Goal: Information Seeking & Learning: Learn about a topic

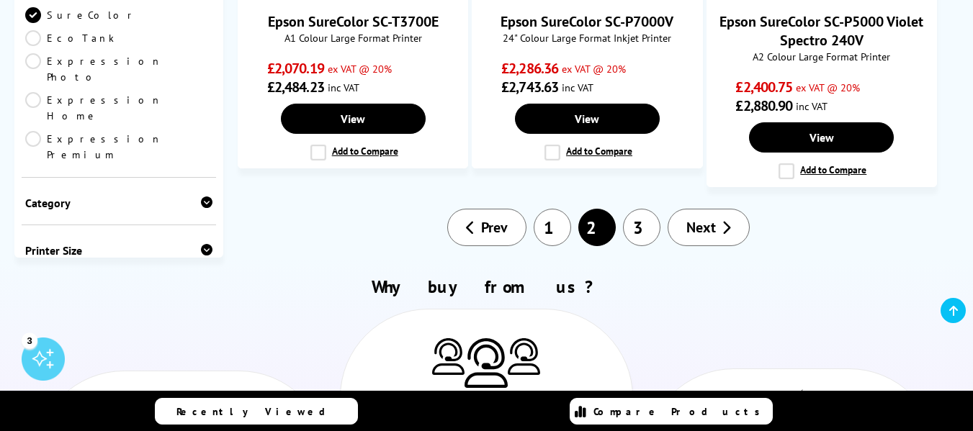
scroll to position [1656, 0]
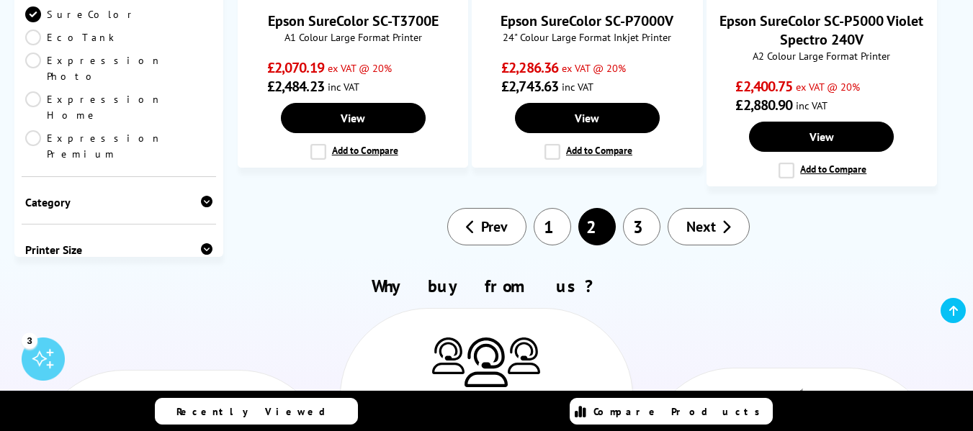
click at [715, 224] on span "Next" at bounding box center [701, 226] width 30 height 19
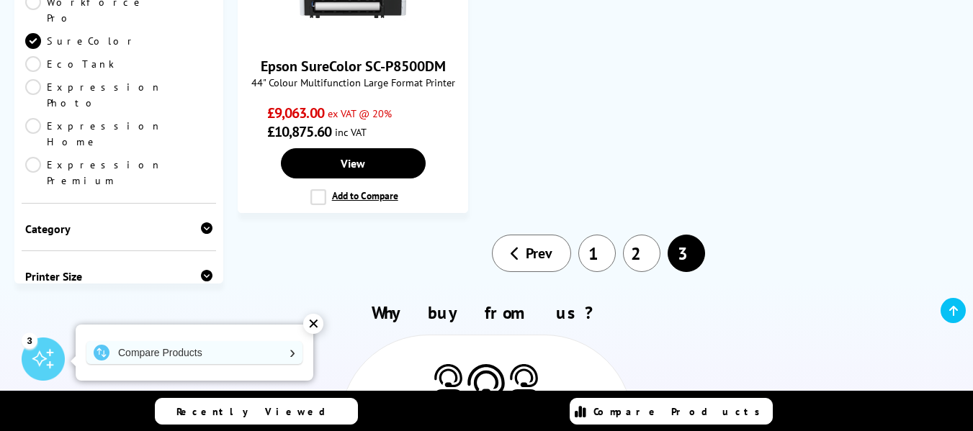
scroll to position [1512, 0]
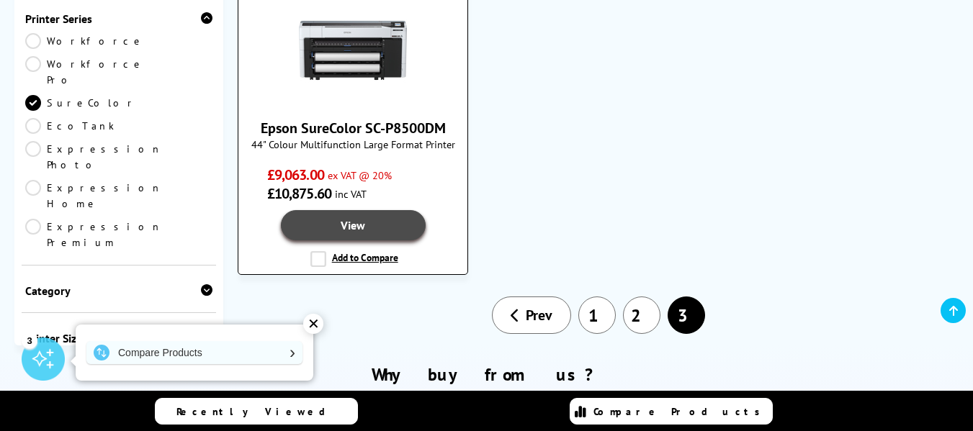
click at [387, 222] on link "View" at bounding box center [353, 225] width 145 height 30
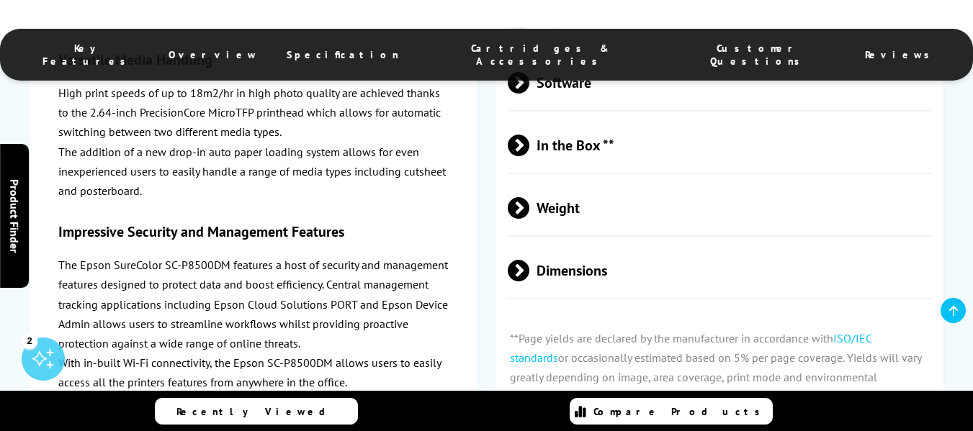
scroll to position [2376, 0]
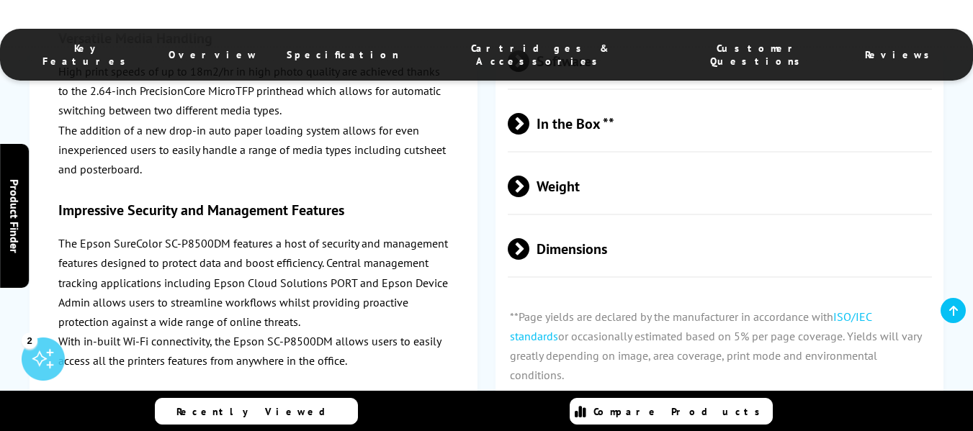
click at [556, 122] on span "In the Box **" at bounding box center [720, 124] width 424 height 54
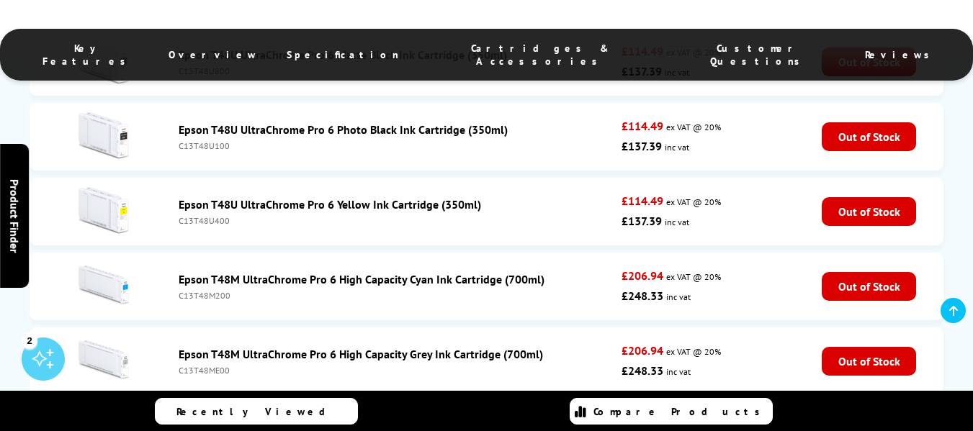
scroll to position [3312, 0]
